Goal: Use online tool/utility: Utilize a website feature to perform a specific function

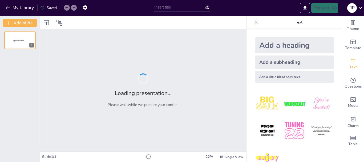
type input "Discover the Ultimate Extreme Sports Experience at Extreme Adventure Camp"
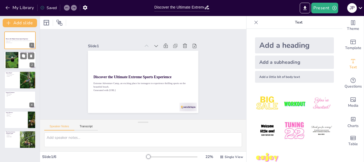
click at [19, 60] on div at bounding box center [20, 60] width 32 height 18
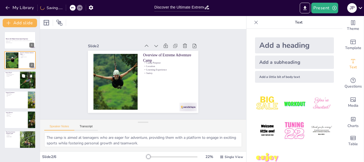
click at [14, 80] on div at bounding box center [20, 80] width 32 height 18
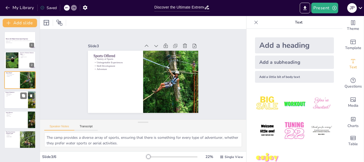
click at [17, 98] on div at bounding box center [20, 100] width 32 height 18
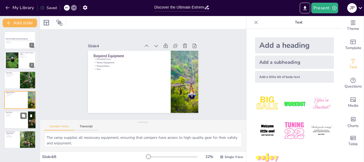
click at [16, 118] on div at bounding box center [20, 120] width 32 height 18
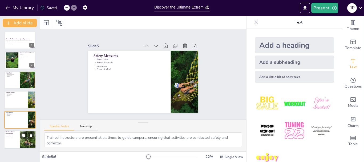
click at [19, 137] on div at bounding box center [20, 139] width 32 height 18
type textarea "Engaging in exciting sports is a major draw for campers, providing them with th…"
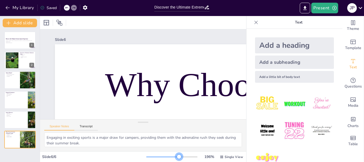
click at [176, 155] on div at bounding box center [171, 157] width 51 height 4
click at [90, 128] on button "Transcript" at bounding box center [86, 127] width 24 height 6
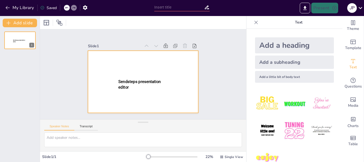
type input "Discover the Ultimate Extreme Sports Experience at Extreme Adventure Camp"
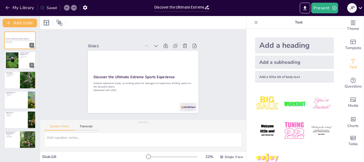
drag, startPoint x: 338, startPoint y: 48, endPoint x: 336, endPoint y: 81, distance: 32.8
